Goal: Transaction & Acquisition: Purchase product/service

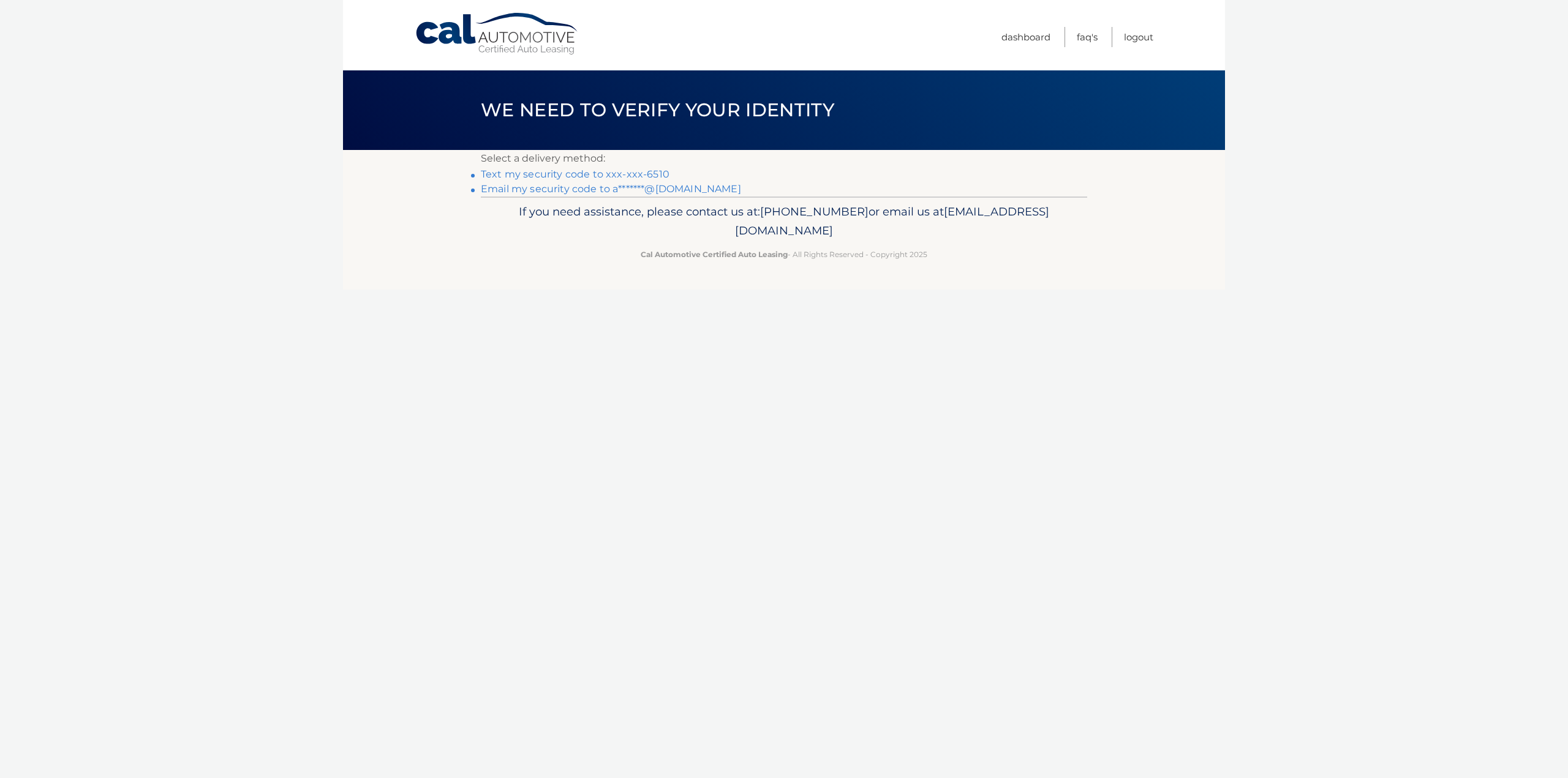
click at [592, 172] on link "Text my security code to xxx-xxx-6510" at bounding box center [575, 174] width 188 height 11
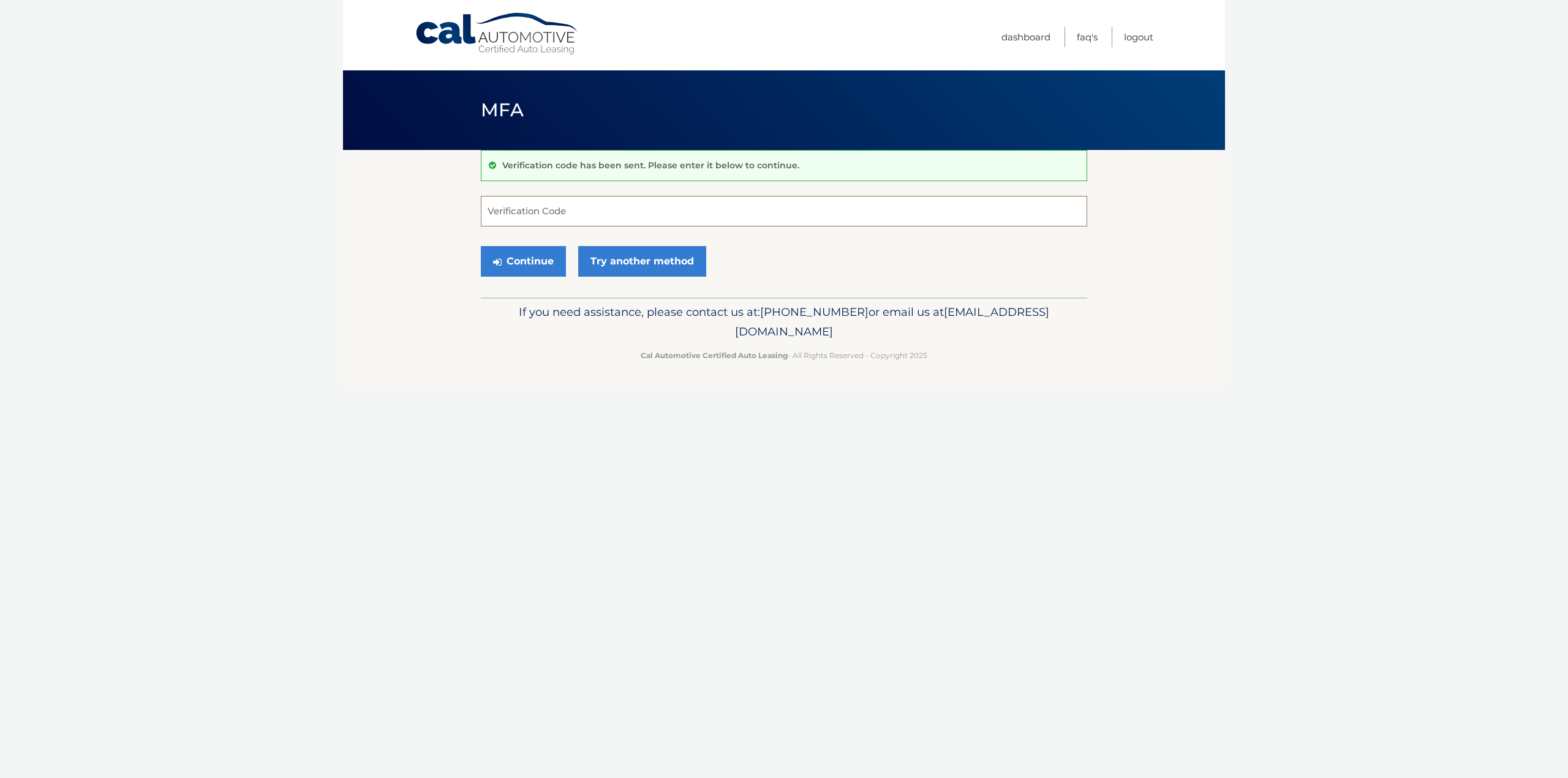
click at [605, 207] on input "Verification Code" at bounding box center [784, 211] width 606 height 31
type input "317611"
click at [536, 274] on button "Continue" at bounding box center [523, 261] width 85 height 31
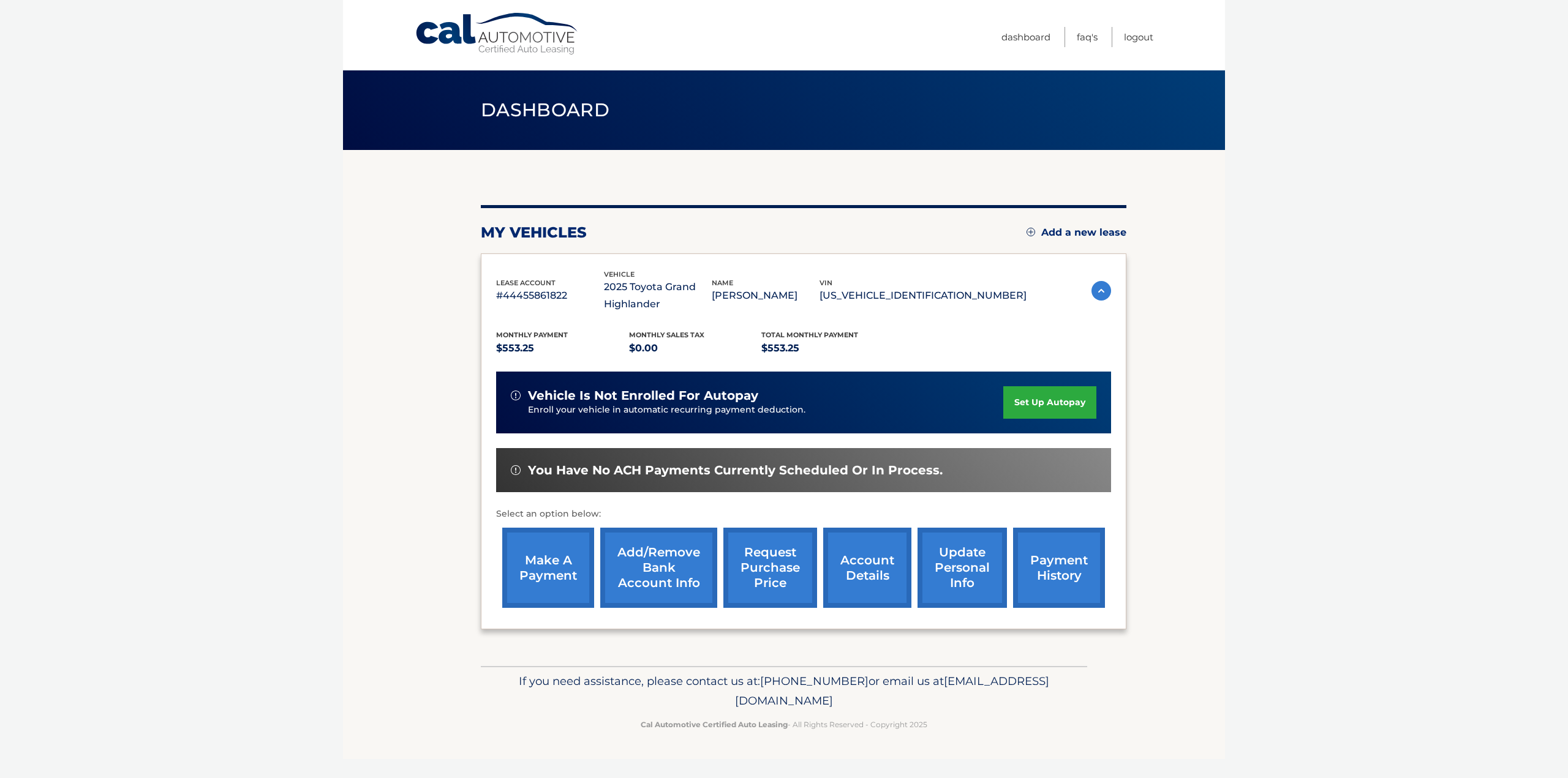
click at [544, 580] on link "make a payment" at bounding box center [548, 567] width 92 height 80
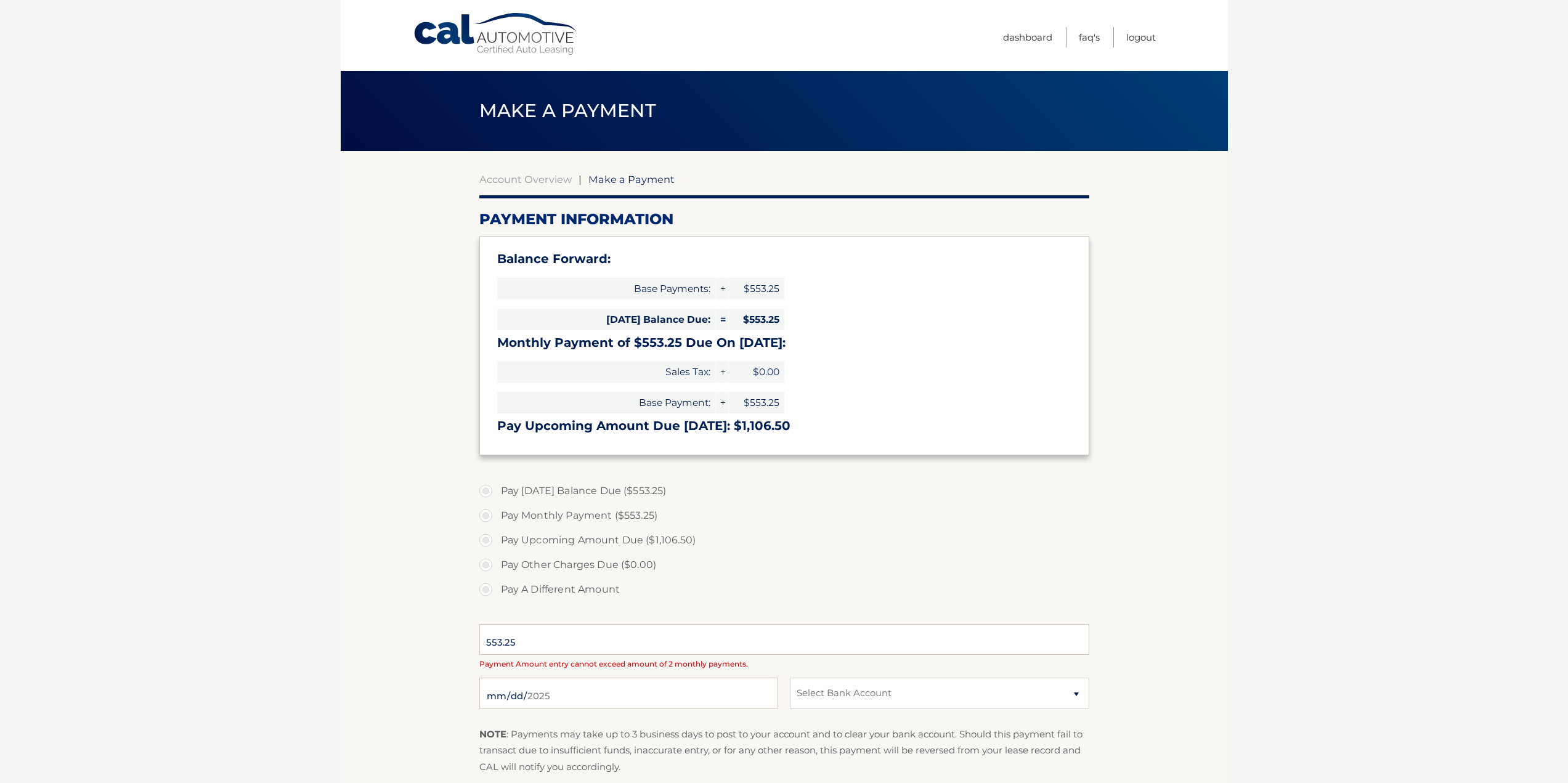
select select "M2I5N2MxM2YtZTIwYi00MTA3LWE1OTUtNDdlYzYyNzIzYjky"
click at [486, 492] on label "Pay Today's Balance Due ($553.25)" at bounding box center [784, 490] width 610 height 24
click at [486, 492] on input "Pay Today's Balance Due ($553.25)" at bounding box center [490, 488] width 12 height 20
radio input "true"
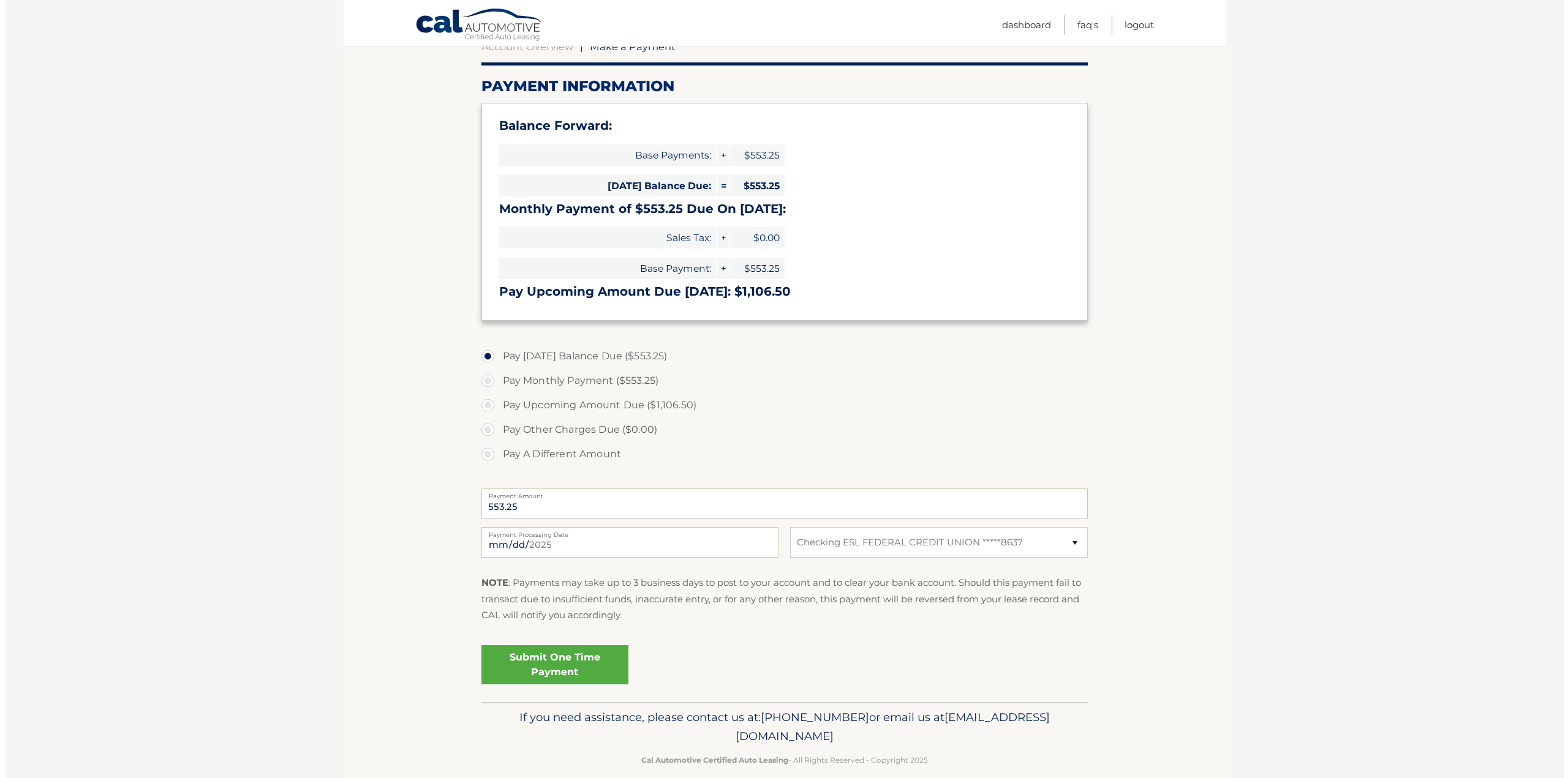
scroll to position [149, 0]
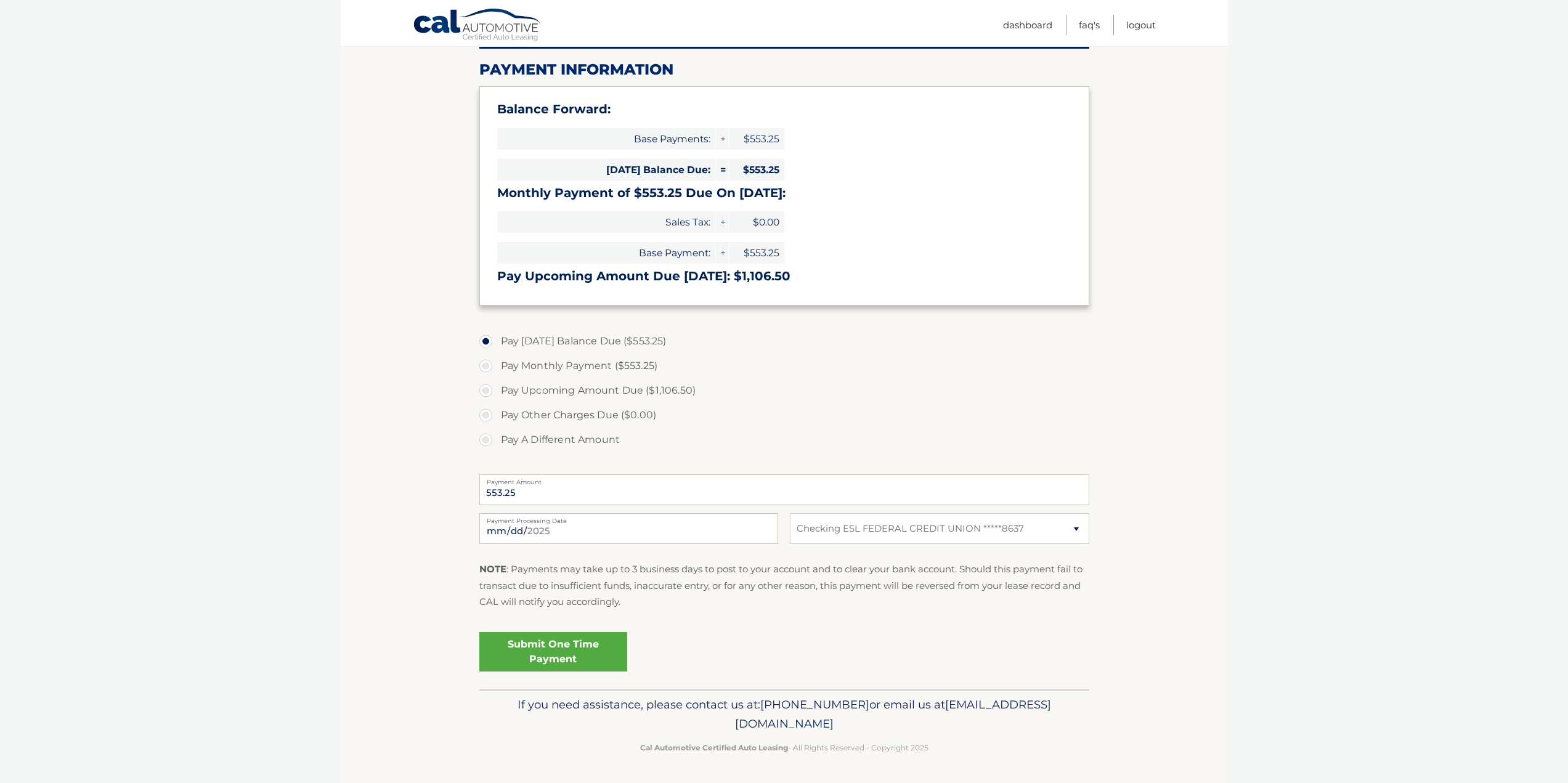
click at [587, 649] on link "Submit One Time Payment" at bounding box center [553, 652] width 148 height 39
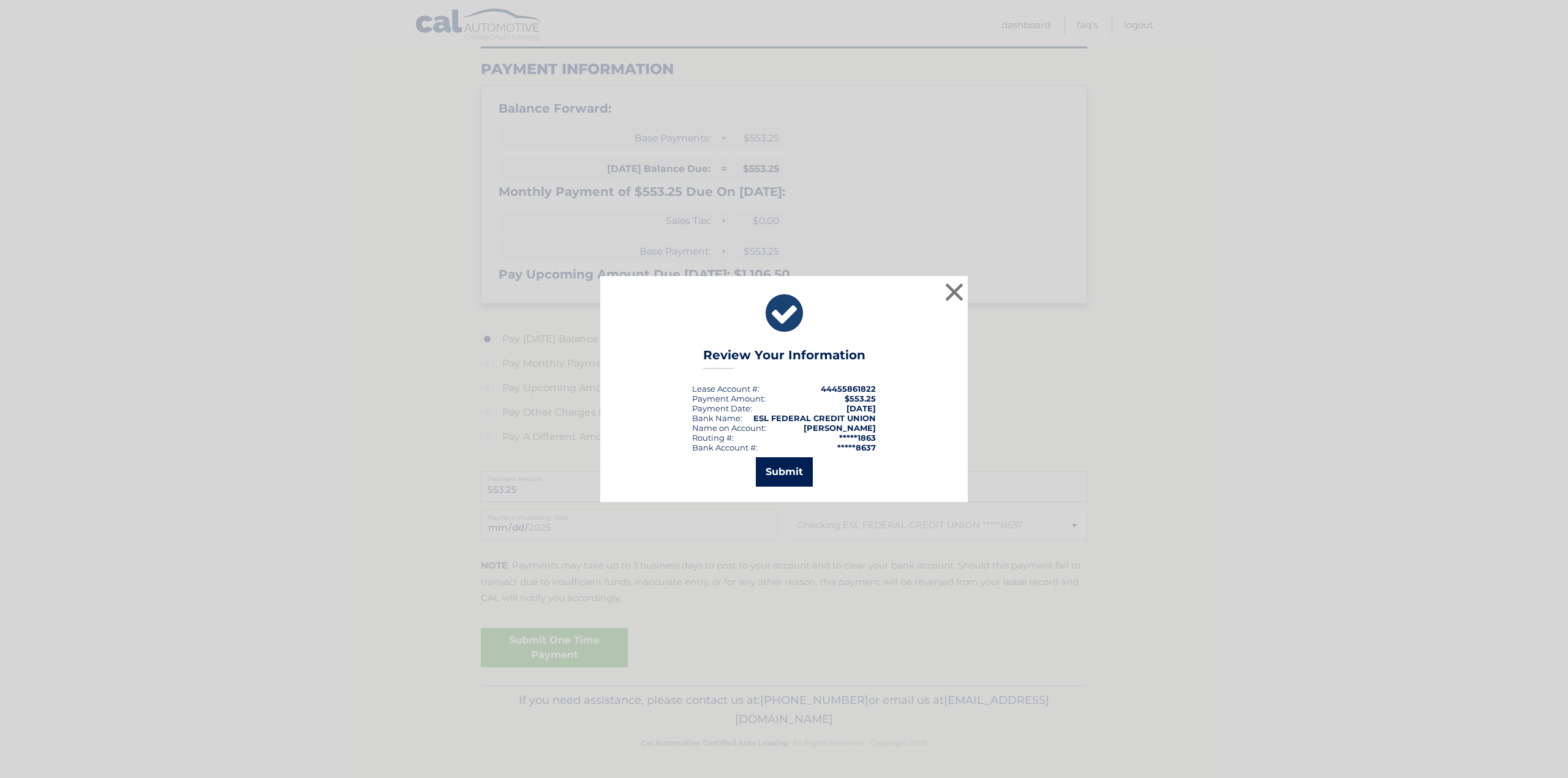
click at [804, 463] on button "Submit" at bounding box center [784, 472] width 57 height 30
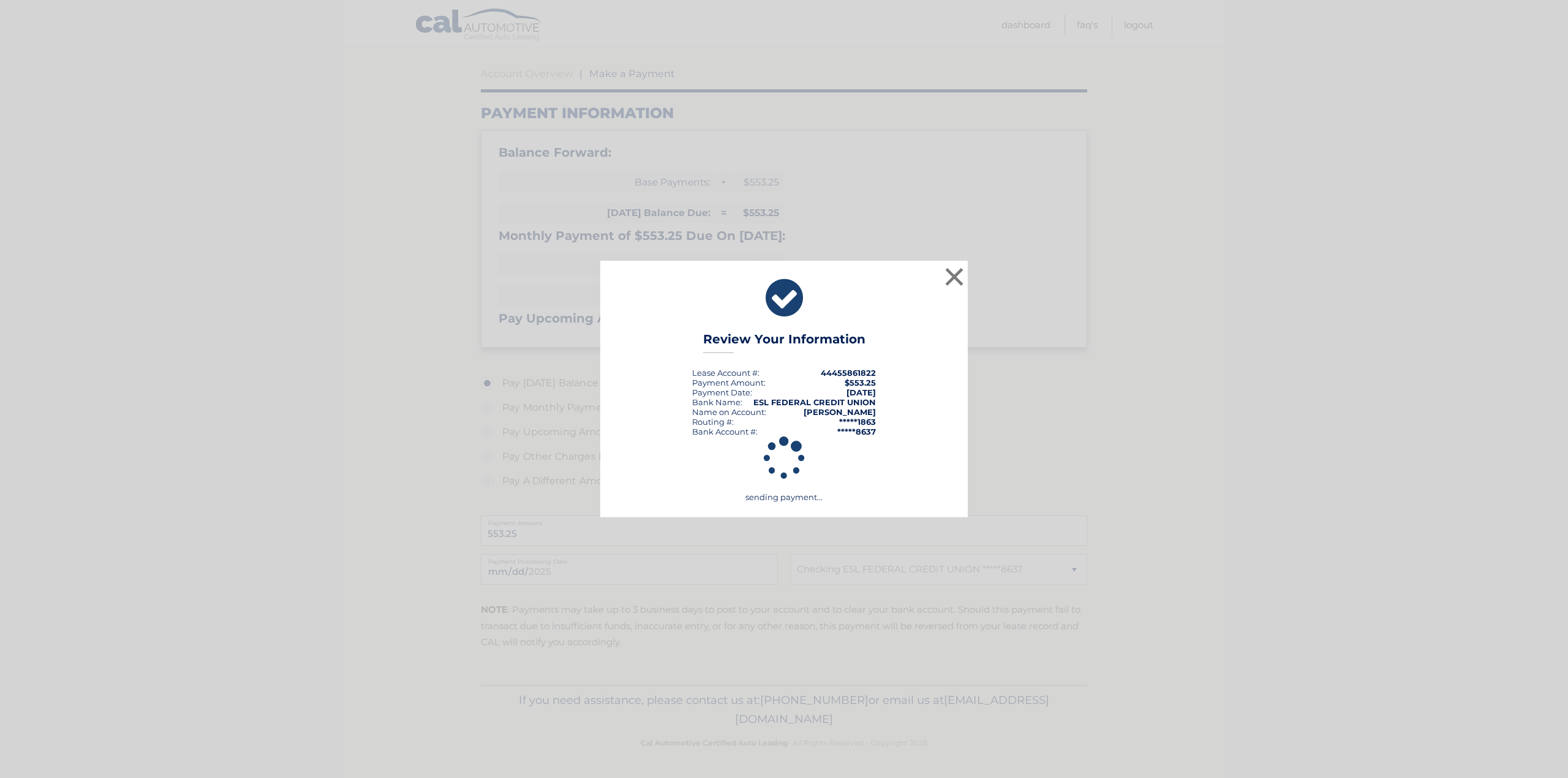
scroll to position [104, 0]
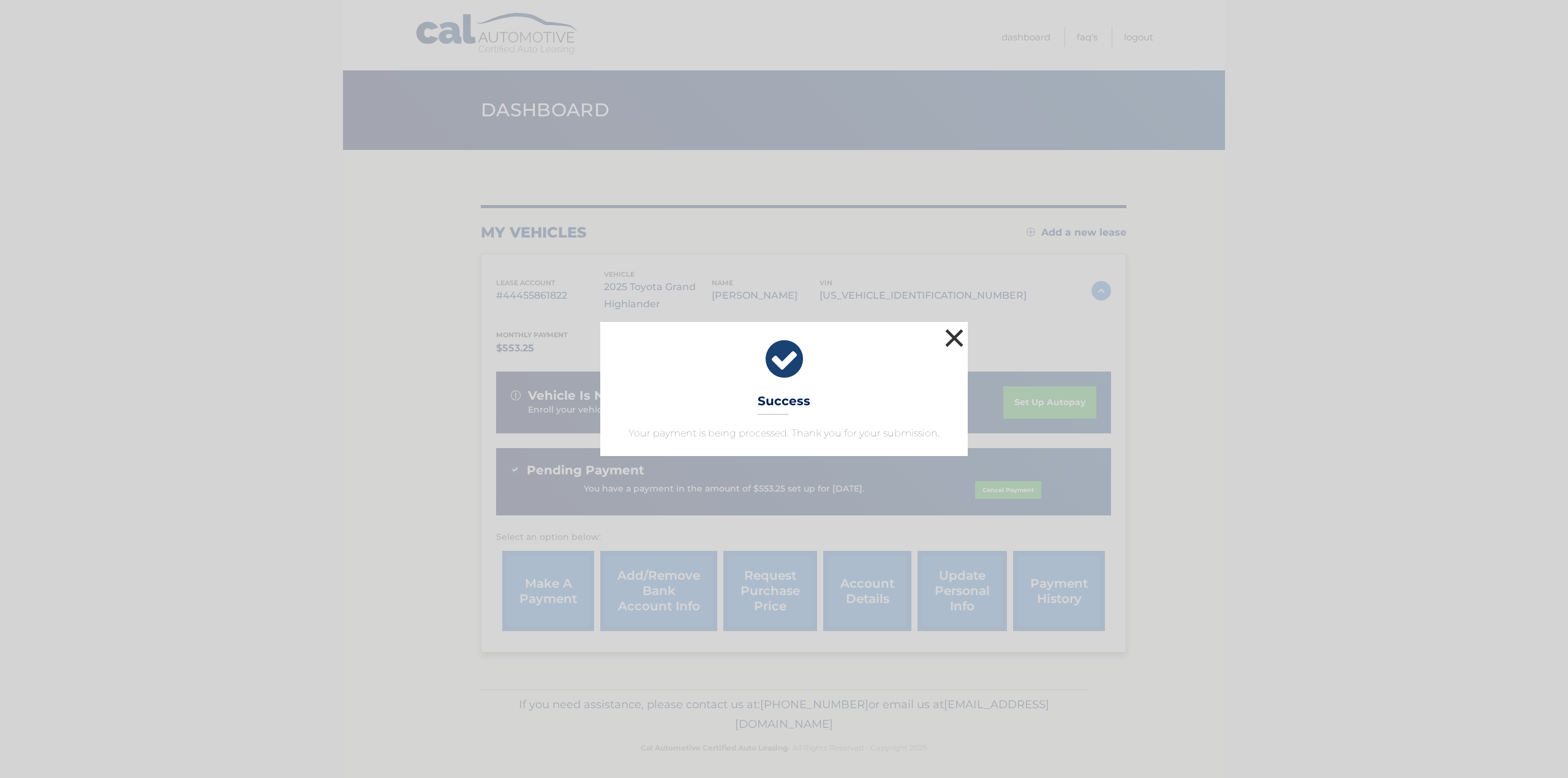
click at [952, 336] on button "×" at bounding box center [954, 337] width 24 height 24
